Goal: Information Seeking & Learning: Check status

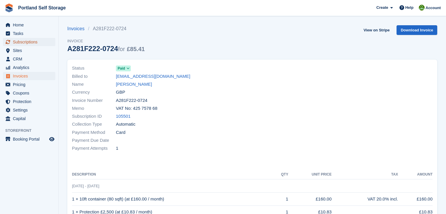
click at [31, 43] on span "Subscriptions" at bounding box center [30, 42] width 35 height 8
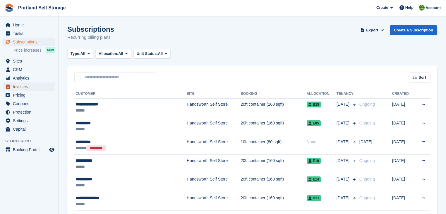
click at [26, 86] on span "Invoices" at bounding box center [30, 86] width 35 height 8
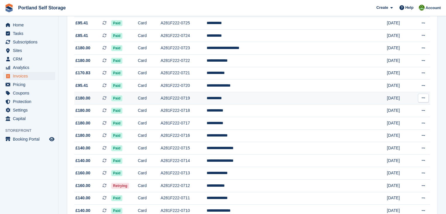
scroll to position [164, 0]
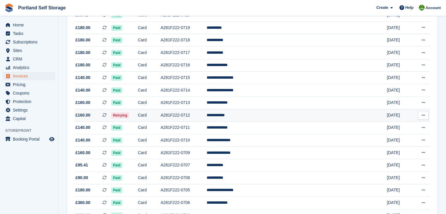
click at [207, 116] on td "A281F222-0712" at bounding box center [184, 115] width 46 height 13
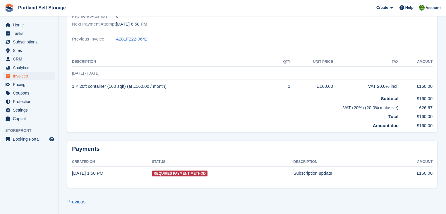
scroll to position [16, 0]
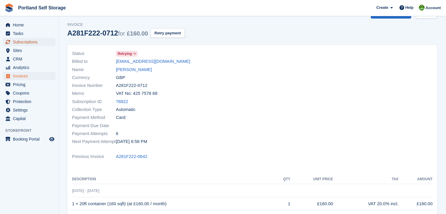
click at [29, 42] on span "Subscriptions" at bounding box center [30, 42] width 35 height 8
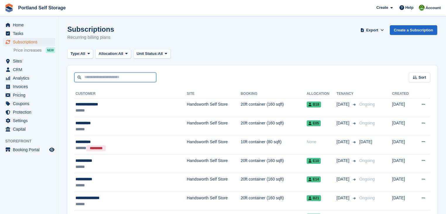
click at [117, 76] on input "text" at bounding box center [115, 77] width 82 height 10
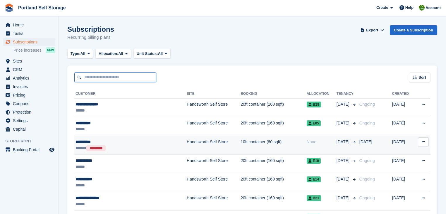
type input "*****"
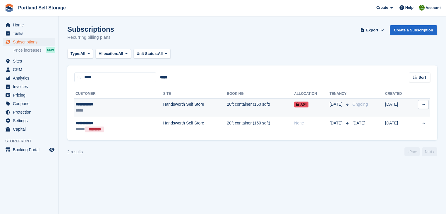
click at [227, 105] on td "20ft container (160 sqft)" at bounding box center [260, 107] width 67 height 19
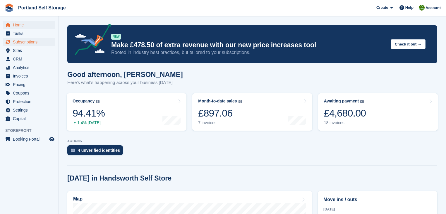
scroll to position [117, 0]
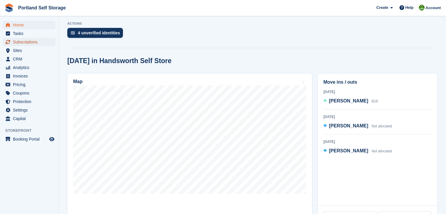
click at [25, 42] on span "Subscriptions" at bounding box center [30, 42] width 35 height 8
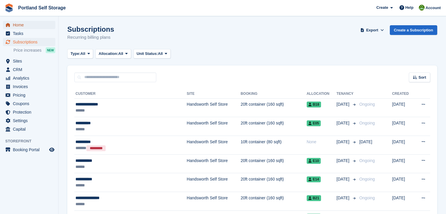
click at [20, 26] on span "Home" at bounding box center [30, 25] width 35 height 8
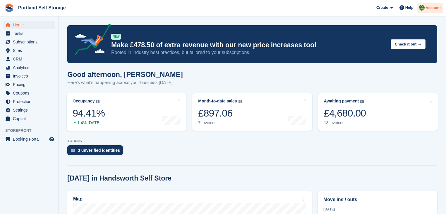
click at [432, 8] on span "Account" at bounding box center [433, 8] width 15 height 6
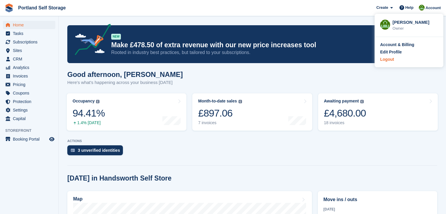
click at [392, 59] on div "Logout" at bounding box center [387, 59] width 14 height 6
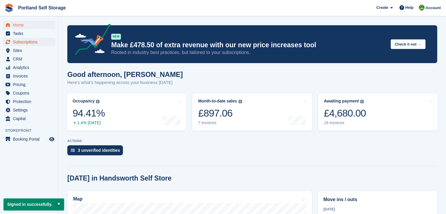
click at [29, 44] on span "Subscriptions" at bounding box center [30, 42] width 35 height 8
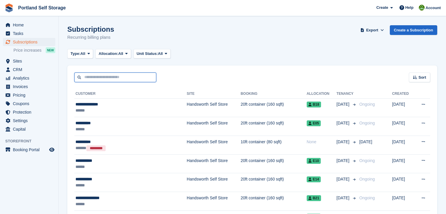
click at [103, 79] on input "text" at bounding box center [115, 77] width 82 height 10
type input "********"
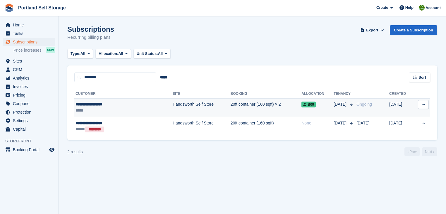
click at [173, 105] on td "Handsworth Self Store" at bounding box center [202, 107] width 58 height 19
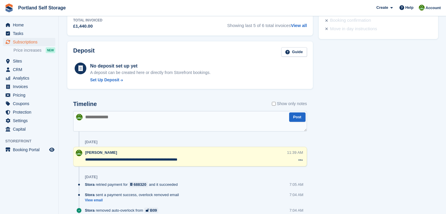
scroll to position [155, 0]
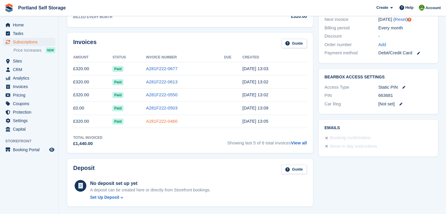
click at [168, 119] on link "A281F222-0460" at bounding box center [162, 120] width 32 height 5
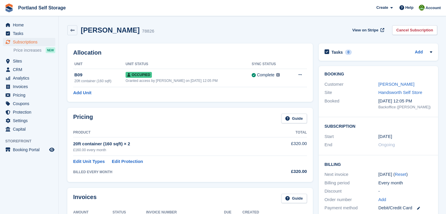
scroll to position [155, 0]
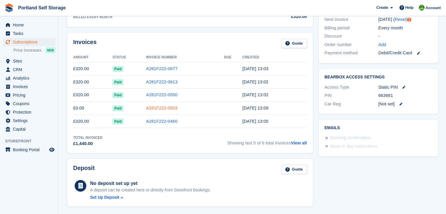
click at [167, 107] on link "A281F222-0503" at bounding box center [162, 107] width 32 height 5
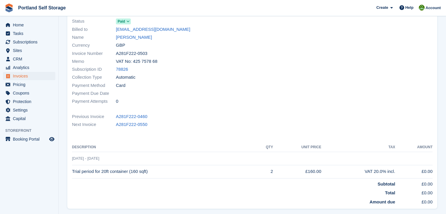
scroll to position [66, 0]
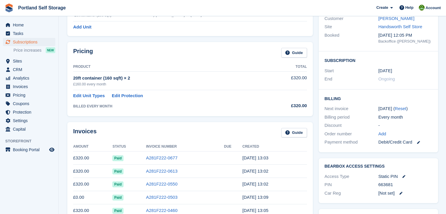
scroll to position [155, 0]
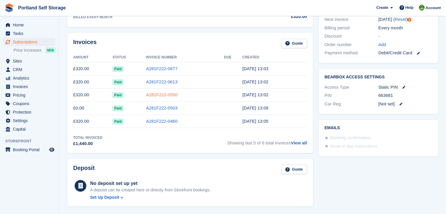
click at [170, 93] on link "A281F222-0550" at bounding box center [162, 94] width 32 height 5
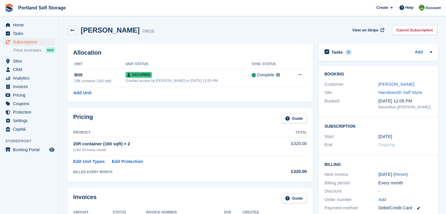
scroll to position [155, 0]
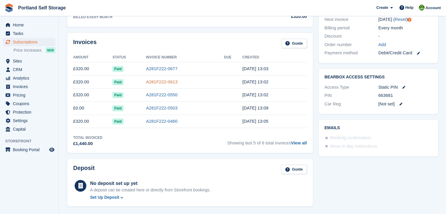
click at [157, 80] on link "A281F222-0613" at bounding box center [162, 81] width 32 height 5
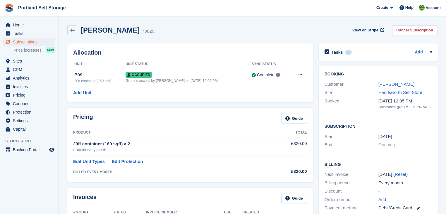
scroll to position [155, 0]
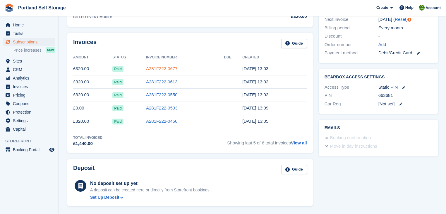
click at [168, 68] on link "A281F222-0677" at bounding box center [162, 68] width 32 height 5
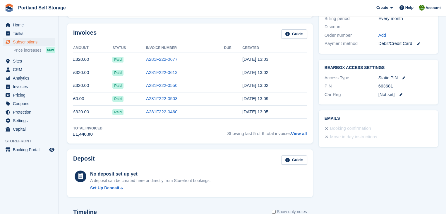
scroll to position [141, 0]
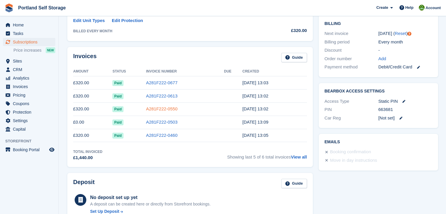
click at [170, 107] on link "A281F222-0550" at bounding box center [162, 108] width 32 height 5
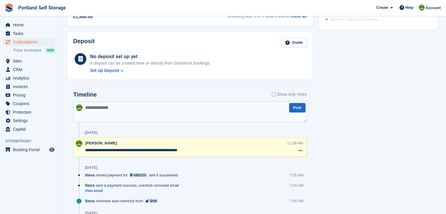
scroll to position [141, 0]
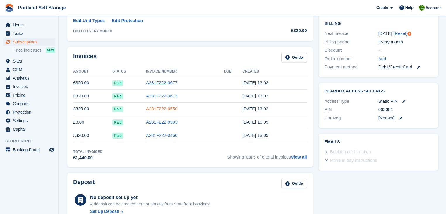
click at [167, 107] on link "A281F222-0550" at bounding box center [162, 108] width 32 height 5
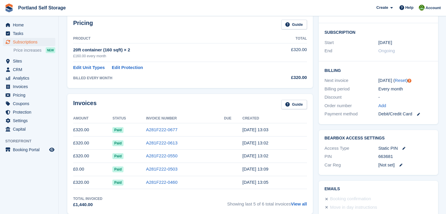
scroll to position [117, 0]
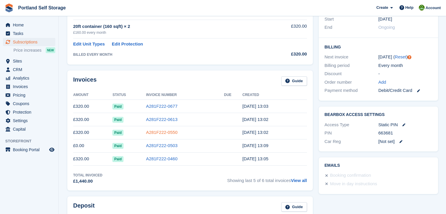
click at [160, 133] on link "A281F222-0550" at bounding box center [162, 131] width 32 height 5
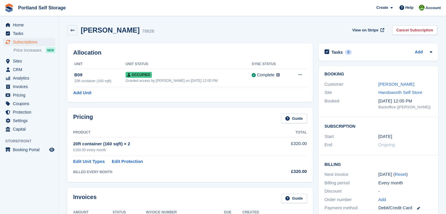
scroll to position [117, 0]
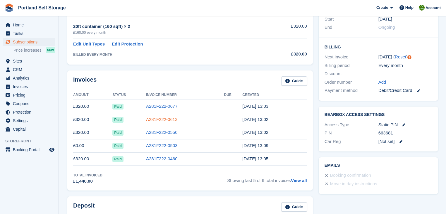
click at [162, 119] on link "A281F222-0613" at bounding box center [162, 119] width 32 height 5
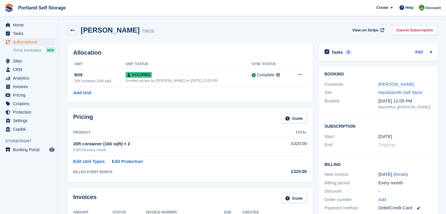
scroll to position [117, 0]
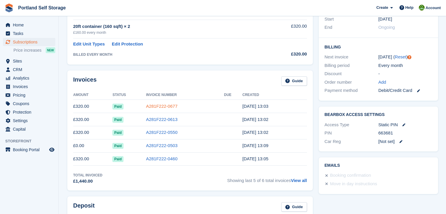
click at [161, 104] on link "A281F222-0677" at bounding box center [162, 105] width 32 height 5
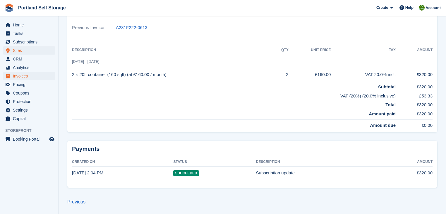
scroll to position [18, 0]
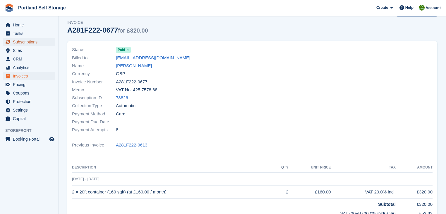
click at [29, 43] on span "Subscriptions" at bounding box center [30, 42] width 35 height 8
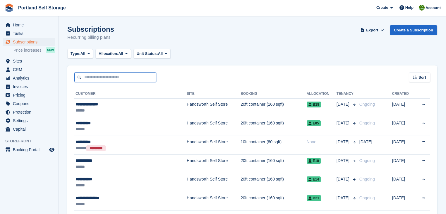
click at [127, 78] on input "text" at bounding box center [115, 77] width 82 height 10
type input "********"
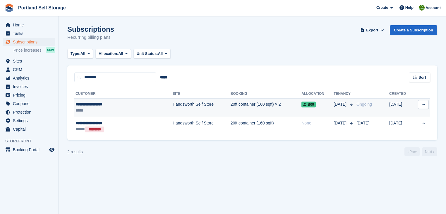
click at [177, 108] on td "Handsworth Self Store" at bounding box center [202, 107] width 58 height 19
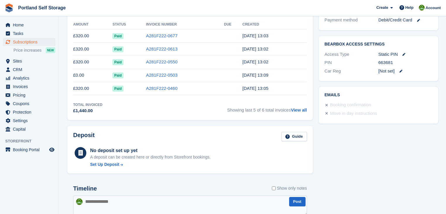
scroll to position [305, 0]
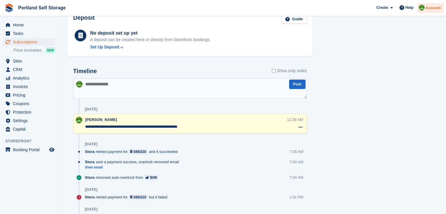
click at [436, 10] on span "Account" at bounding box center [433, 8] width 15 height 6
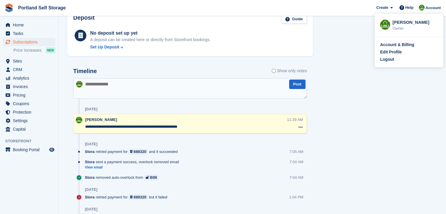
drag, startPoint x: 392, startPoint y: 59, endPoint x: 351, endPoint y: 34, distance: 47.4
click at [391, 59] on div "Logout" at bounding box center [387, 59] width 14 height 6
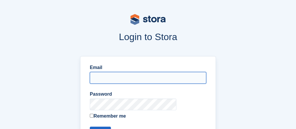
click at [135, 77] on input "Email" at bounding box center [148, 78] width 117 height 12
type input "**********"
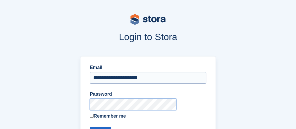
scroll to position [47, 0]
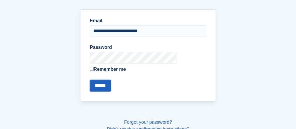
click at [111, 86] on input "******" at bounding box center [100, 86] width 21 height 12
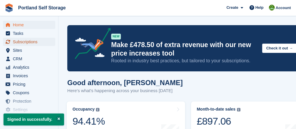
click at [33, 42] on span "Subscriptions" at bounding box center [30, 42] width 35 height 8
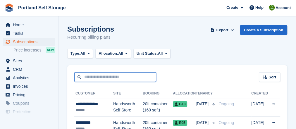
click at [85, 78] on input "text" at bounding box center [115, 77] width 82 height 10
type input "*******"
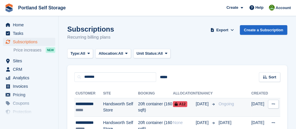
click at [123, 107] on td "Handsworth Self Store" at bounding box center [120, 107] width 35 height 19
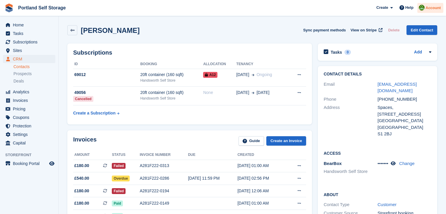
click at [296, 10] on span "Account" at bounding box center [433, 8] width 15 height 6
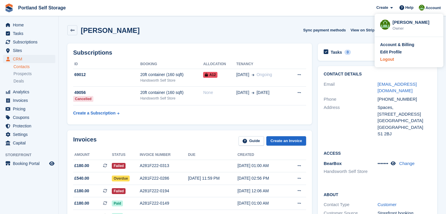
click at [296, 59] on div "Logout" at bounding box center [387, 59] width 14 height 6
